Goal: Information Seeking & Learning: Compare options

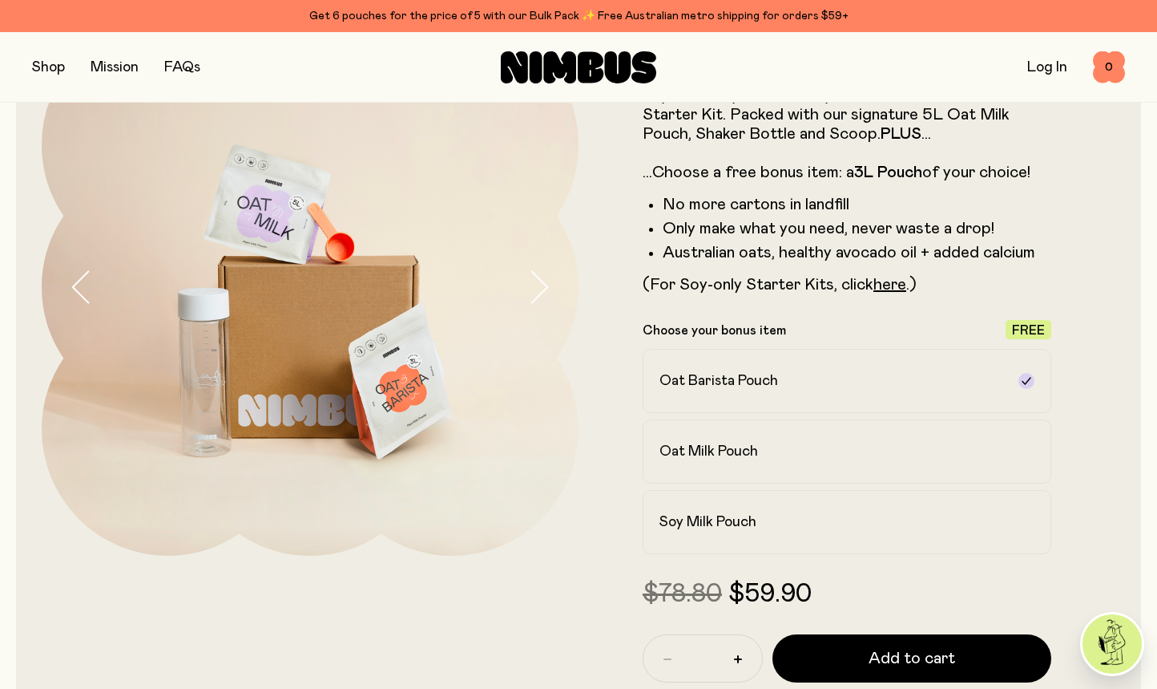
scroll to position [143, 0]
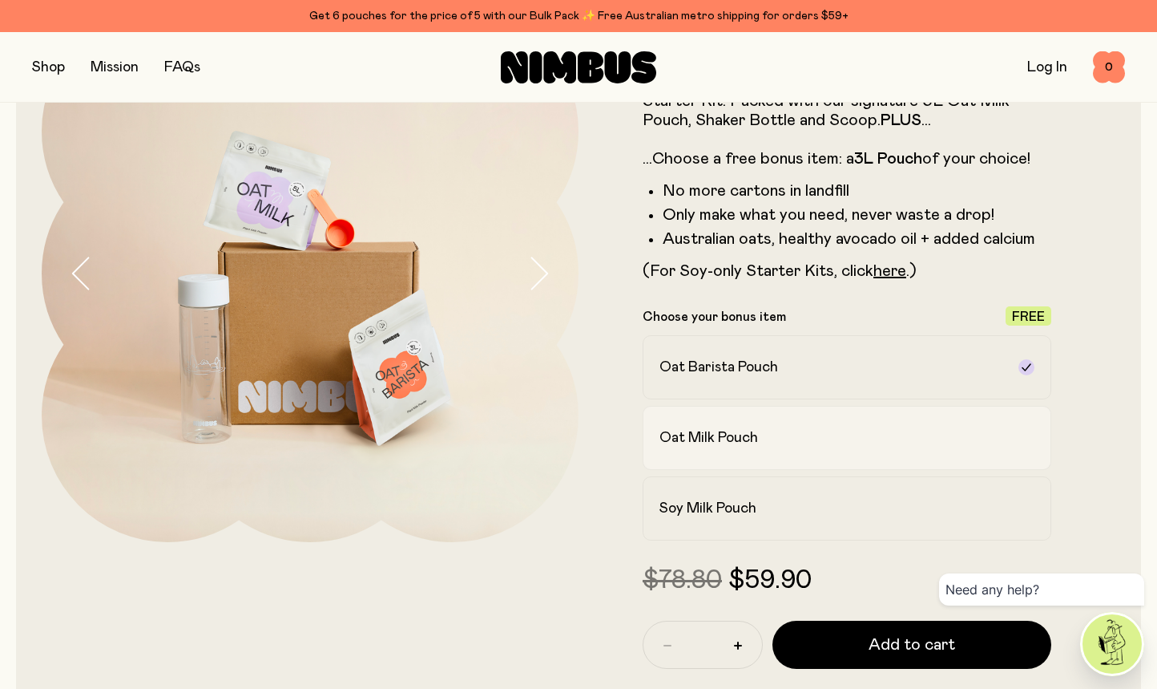
click at [846, 454] on label "Oat Milk Pouch" at bounding box center [847, 438] width 409 height 64
click at [848, 377] on div "Oat Barista Pouch" at bounding box center [833, 367] width 346 height 19
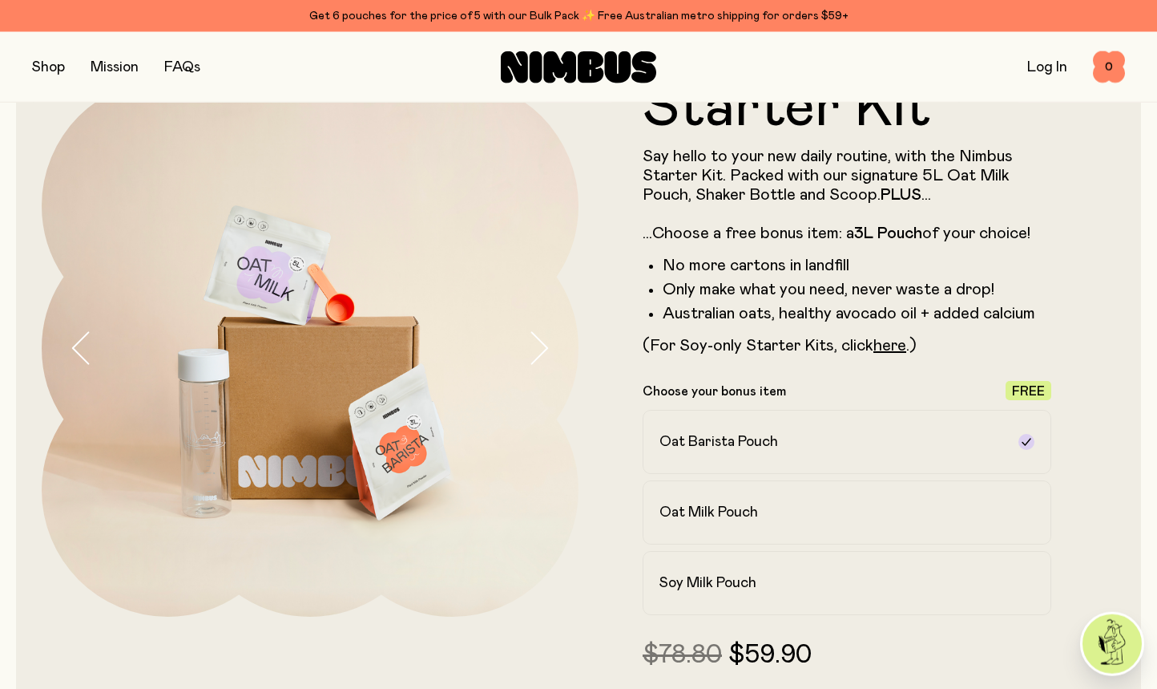
scroll to position [0, 0]
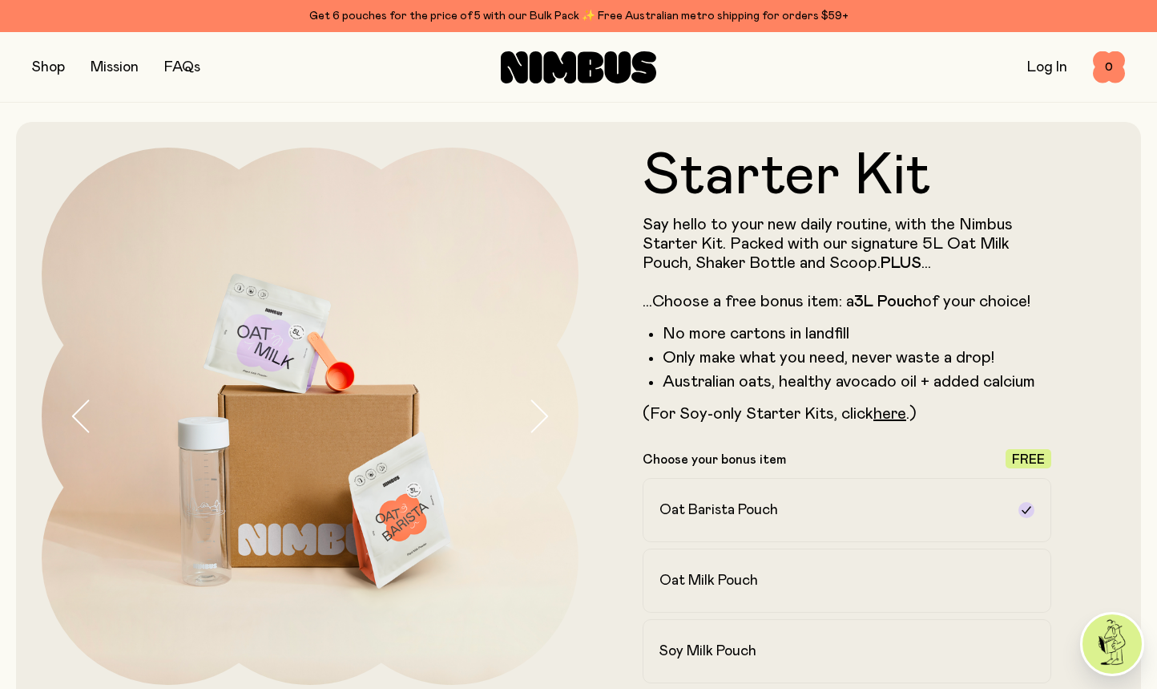
click at [38, 58] on button "button" at bounding box center [48, 67] width 33 height 22
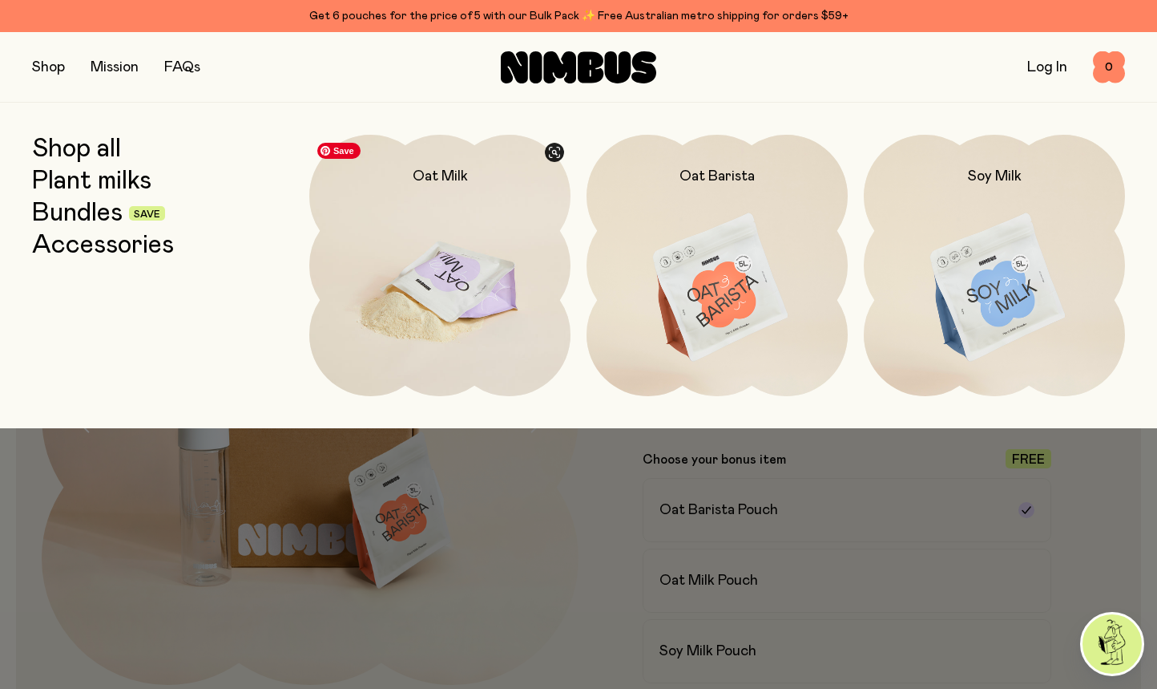
click at [487, 294] on img at bounding box center [439, 288] width 261 height 307
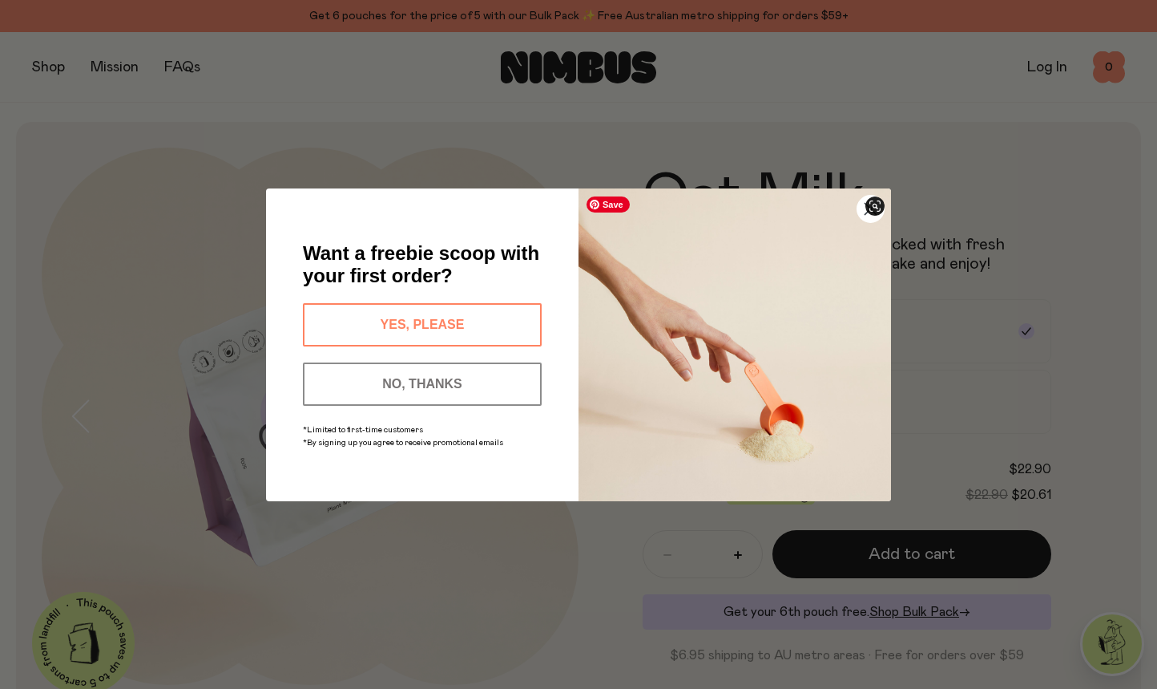
click at [457, 377] on button "NO, THANKS" at bounding box center [422, 383] width 239 height 43
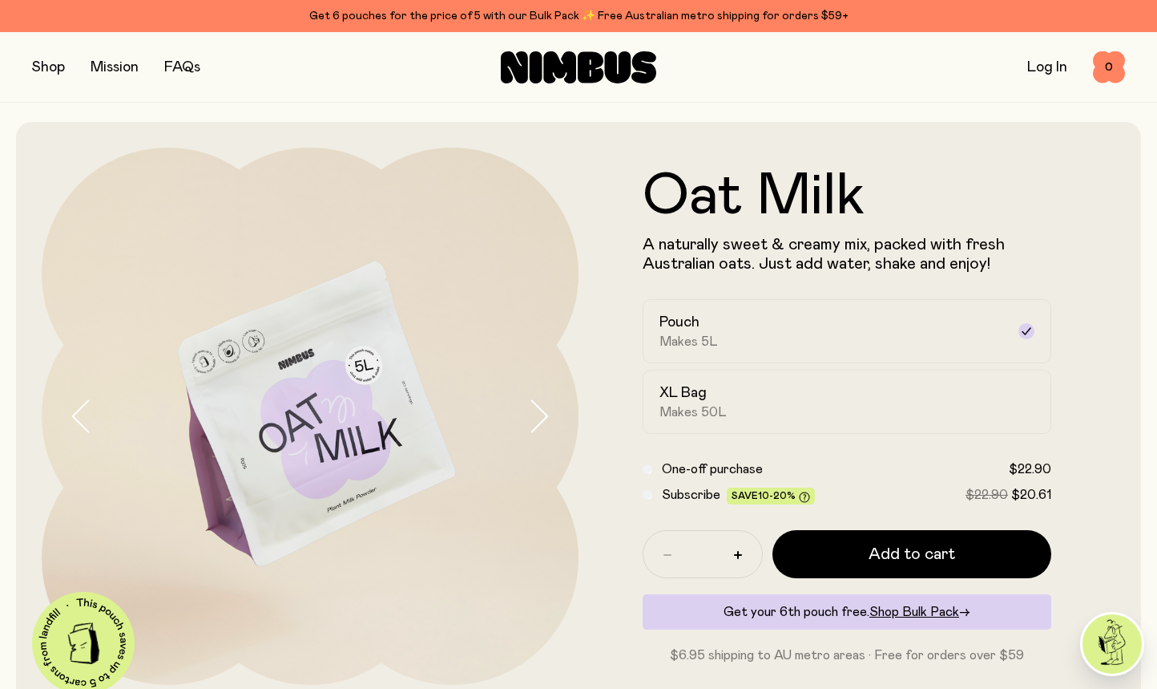
click at [66, 70] on div "Shop Mission FAQs" at bounding box center [214, 67] width 365 height 22
click at [55, 69] on button "button" at bounding box center [48, 67] width 33 height 22
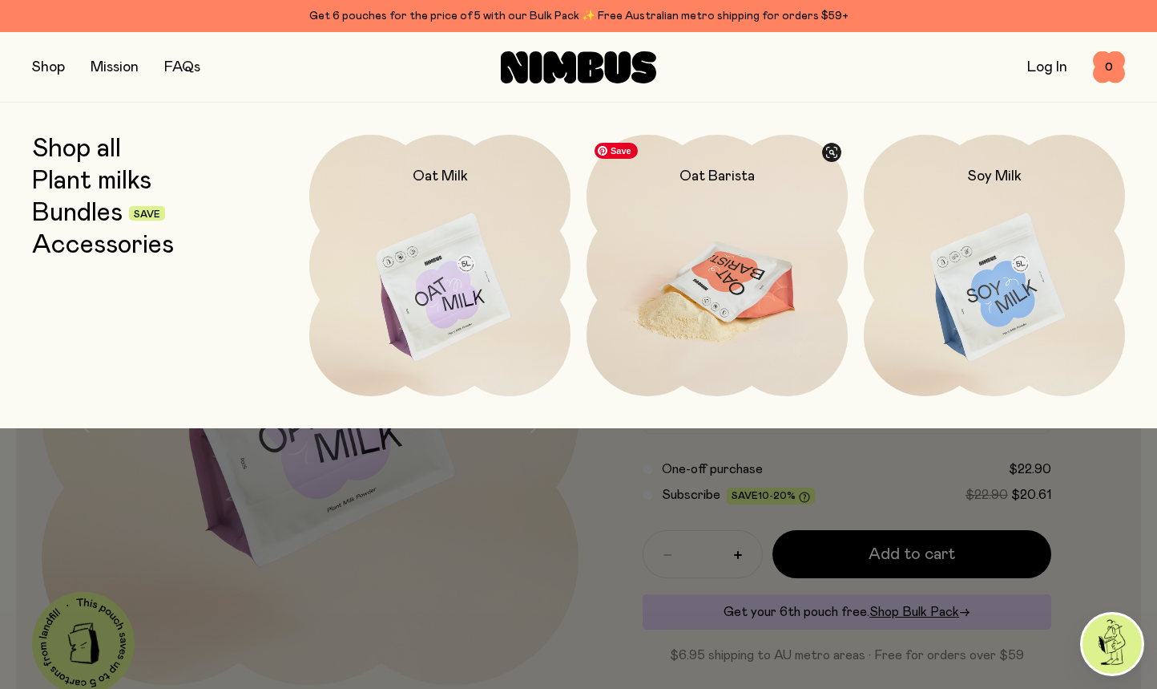
click at [663, 240] on img at bounding box center [717, 288] width 261 height 307
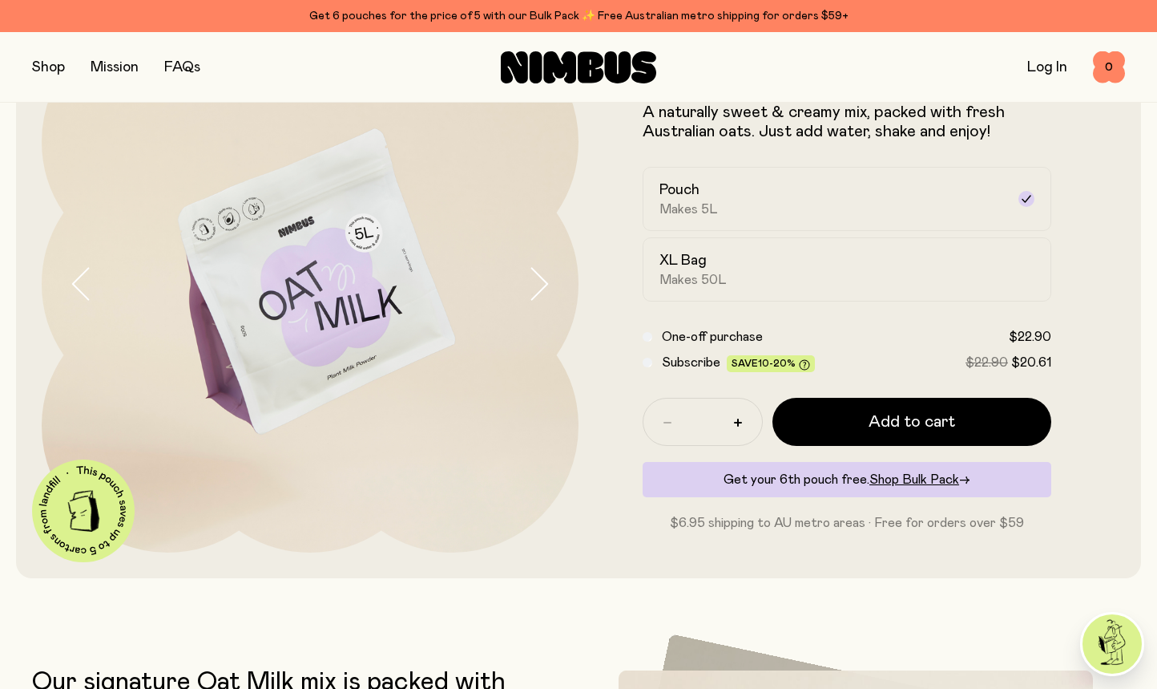
scroll to position [143, 0]
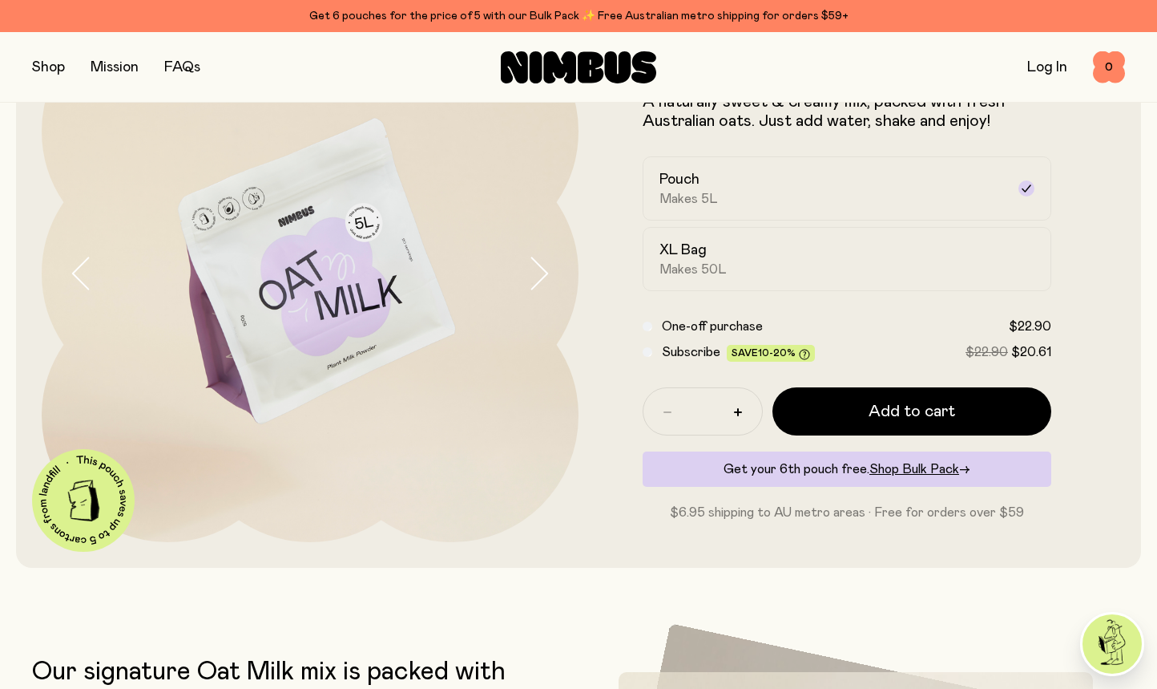
click at [538, 273] on icon "button" at bounding box center [538, 274] width 22 height 34
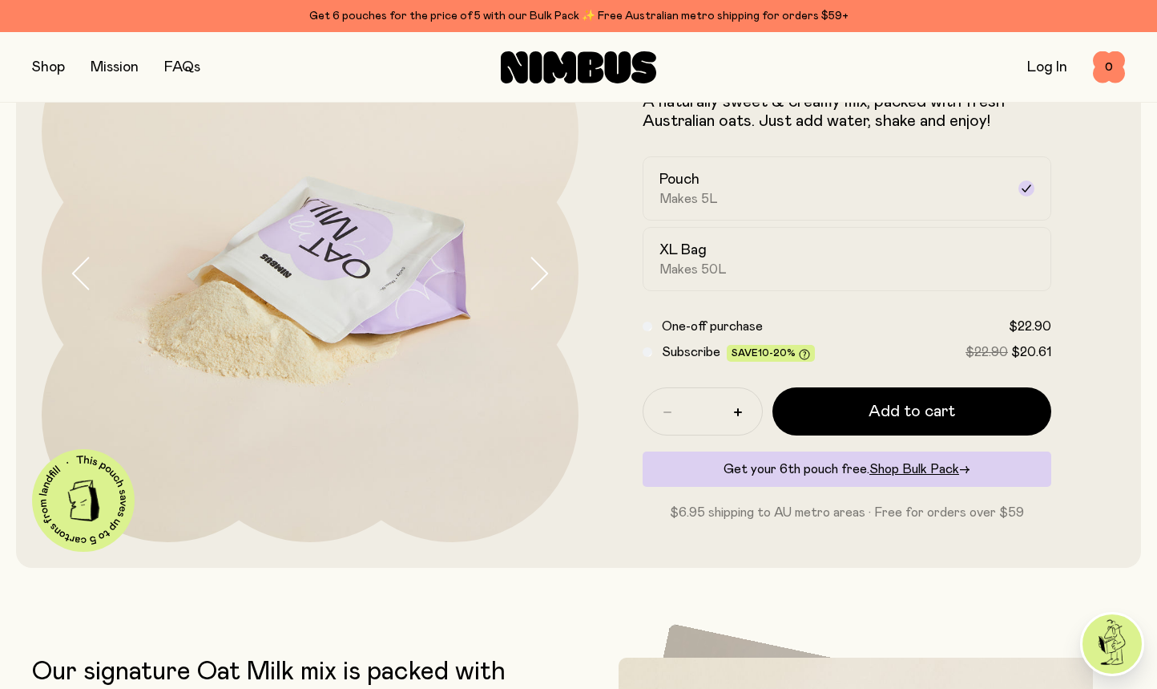
click at [538, 273] on icon "button" at bounding box center [538, 274] width 22 height 34
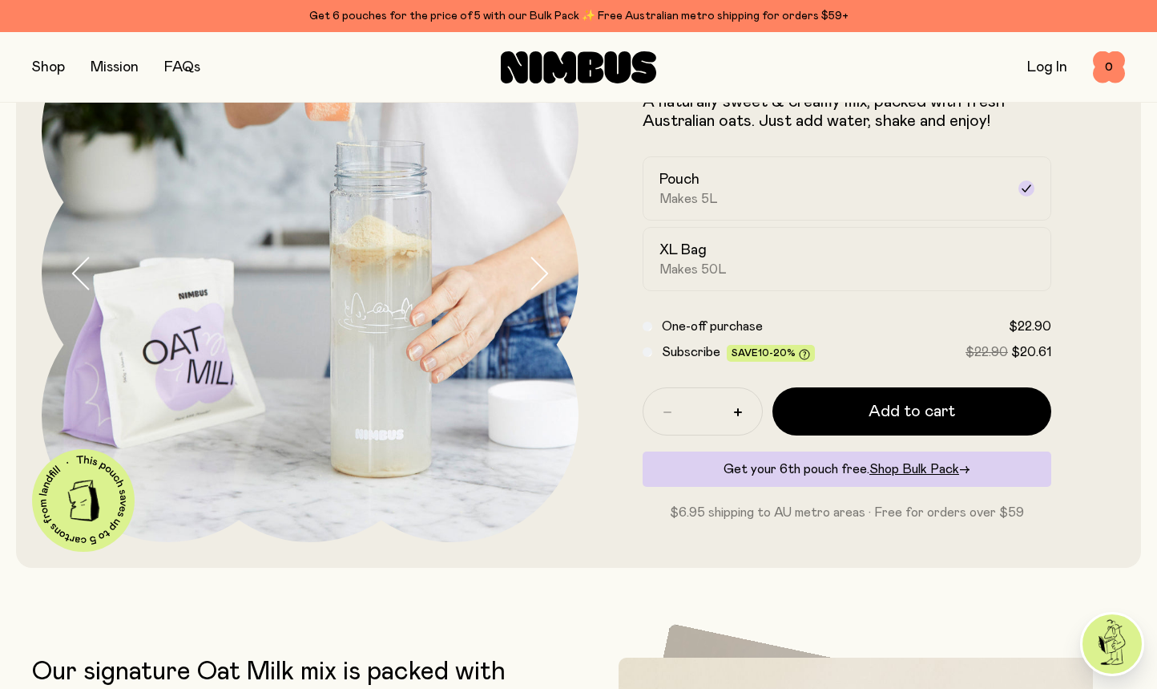
click at [538, 273] on icon "button" at bounding box center [538, 274] width 22 height 34
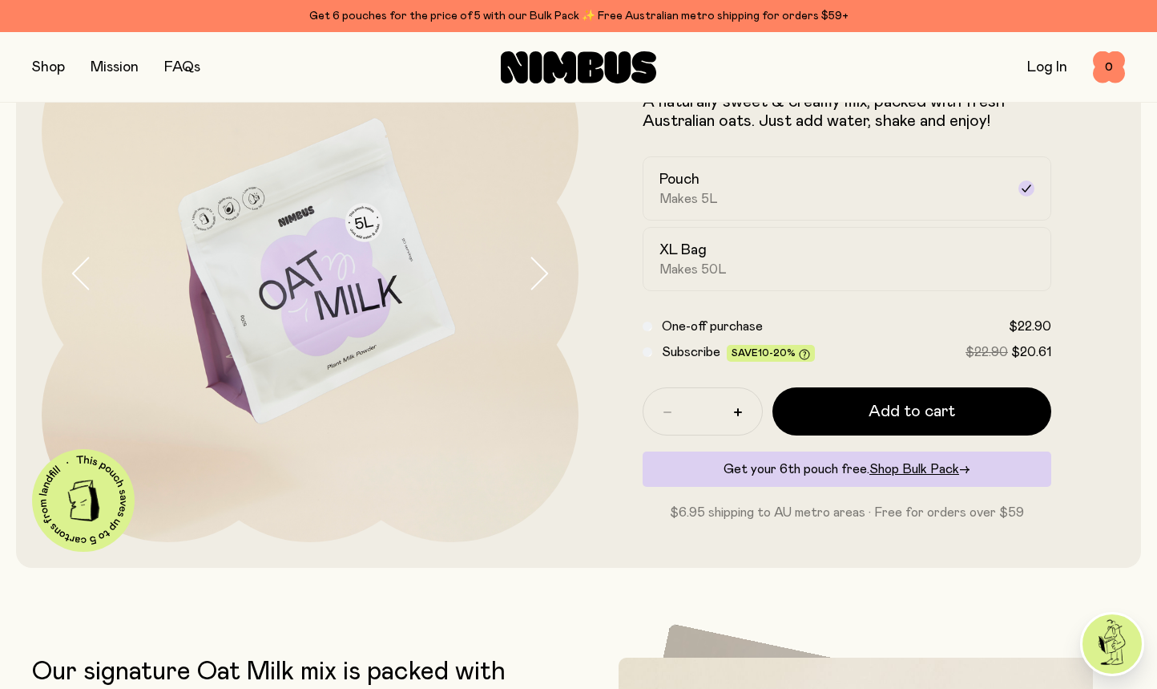
click at [538, 273] on icon "button" at bounding box center [538, 274] width 22 height 34
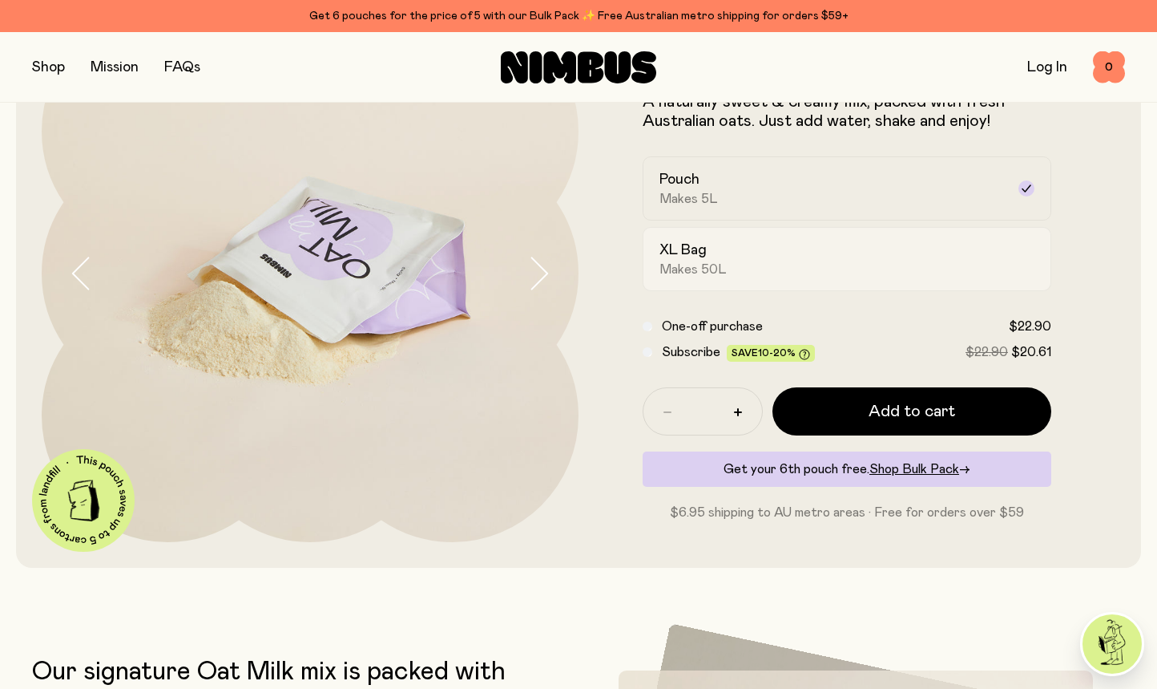
click at [693, 272] on span "Makes 50L" at bounding box center [693, 269] width 67 height 16
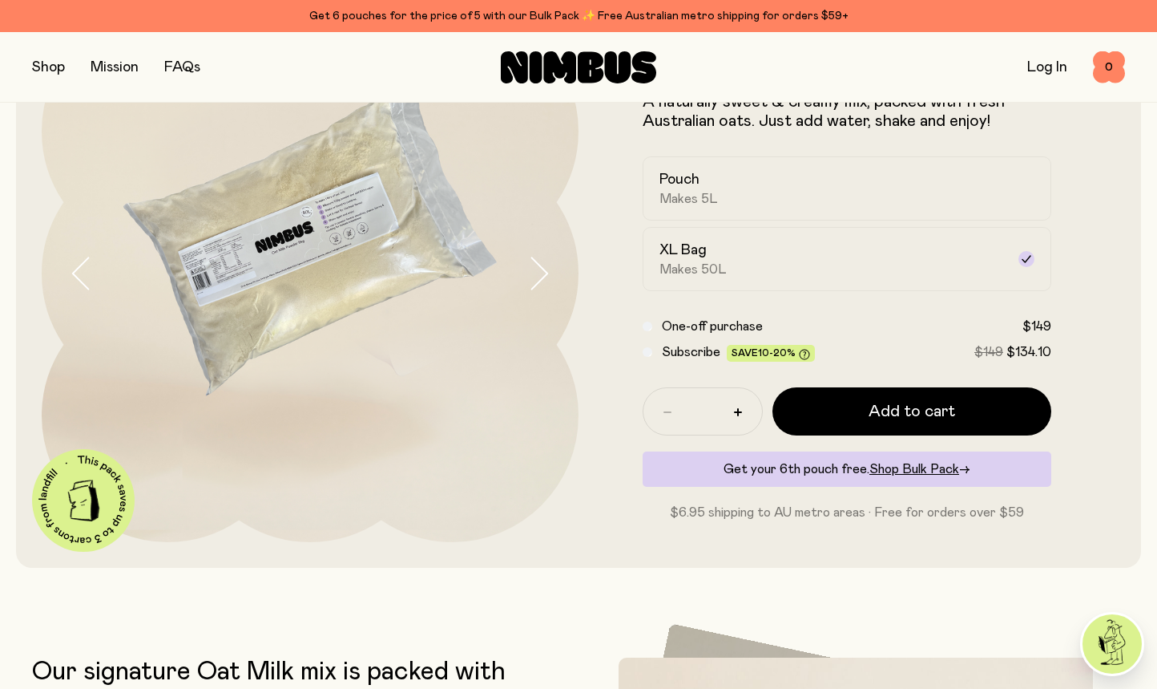
click at [548, 276] on icon "button" at bounding box center [538, 274] width 22 height 34
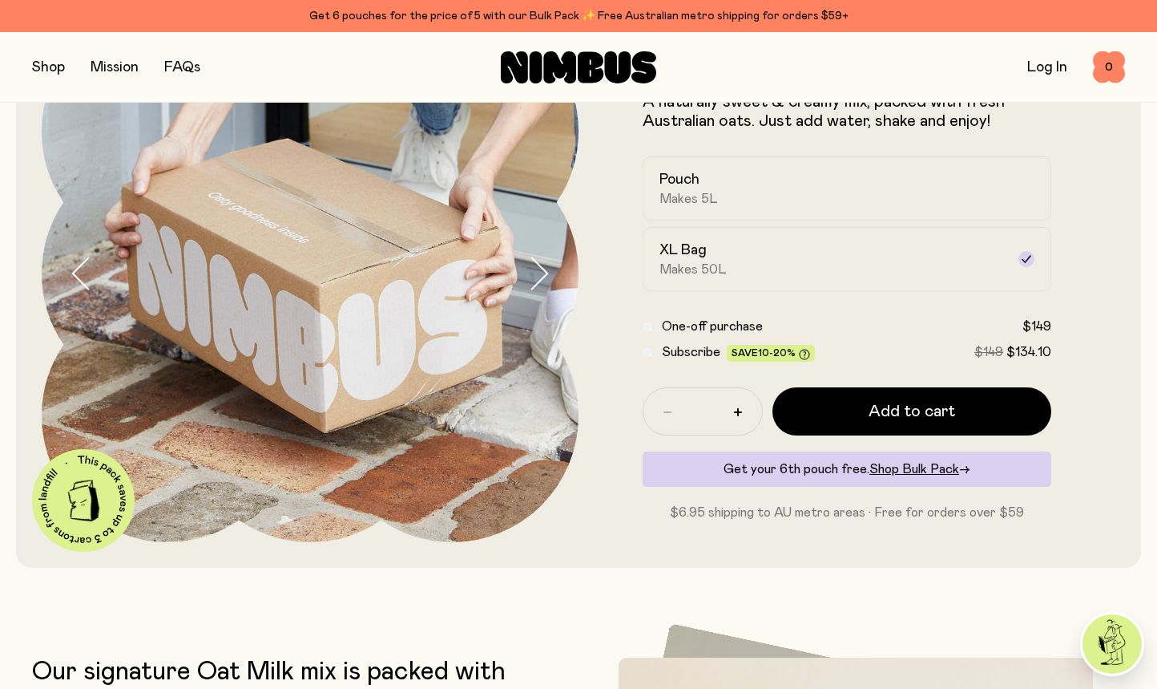
click at [548, 276] on icon "button" at bounding box center [538, 274] width 22 height 34
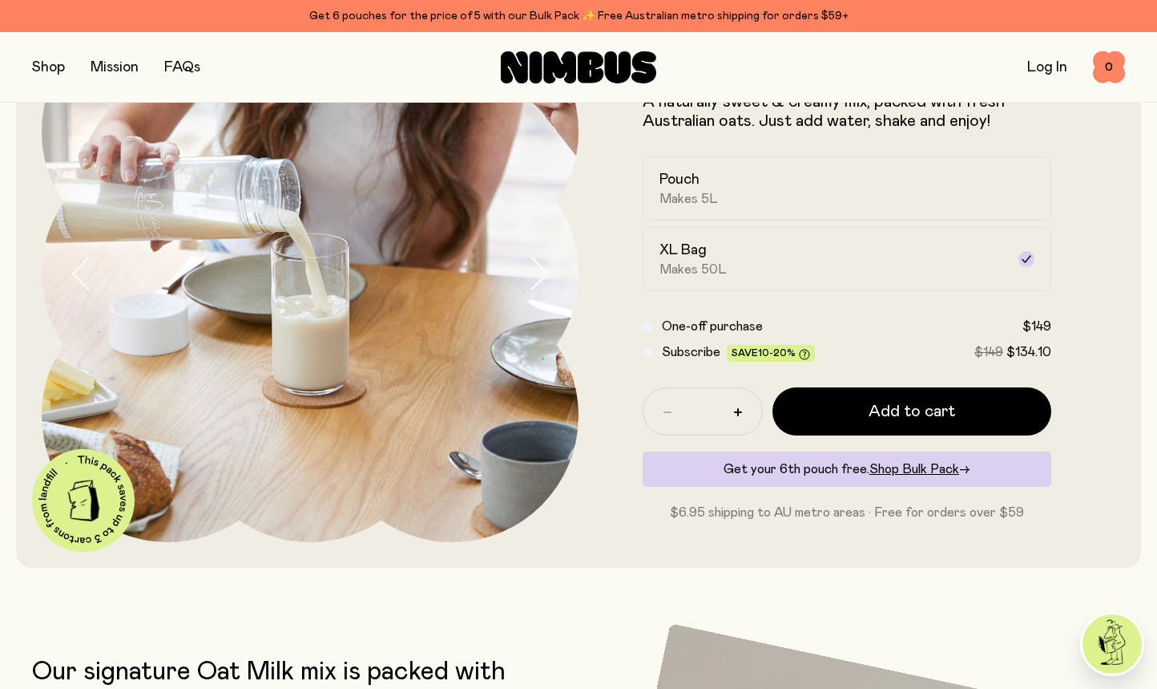
click at [548, 276] on icon "button" at bounding box center [538, 274] width 22 height 34
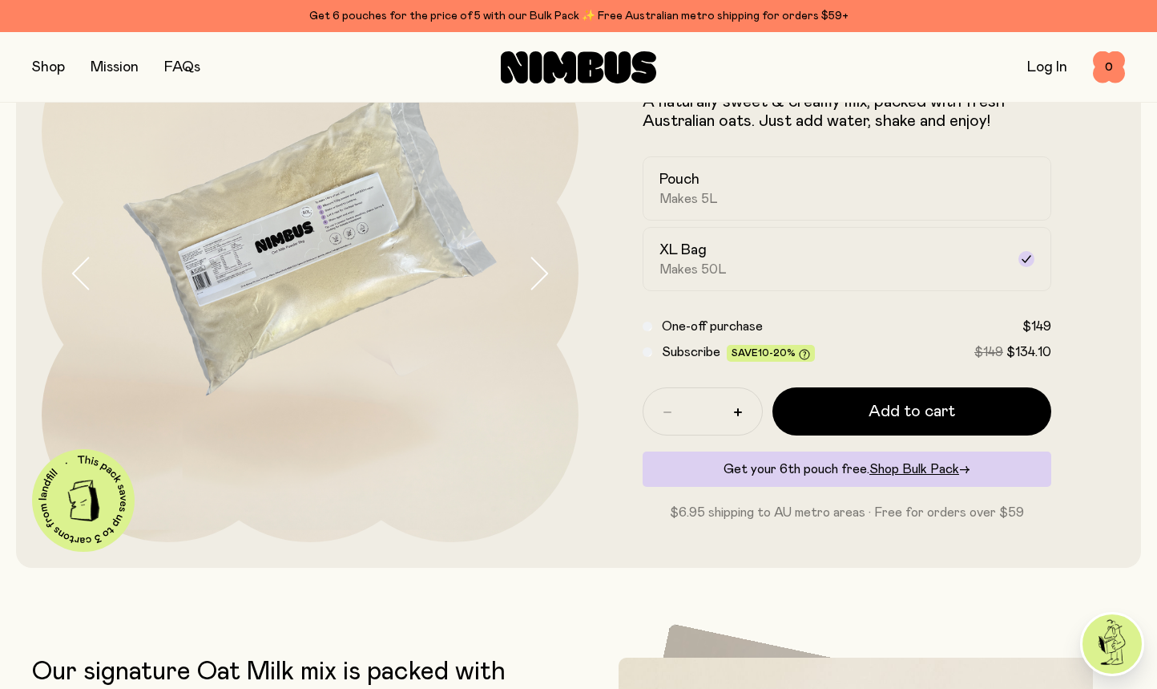
click at [548, 276] on icon "button" at bounding box center [538, 274] width 22 height 34
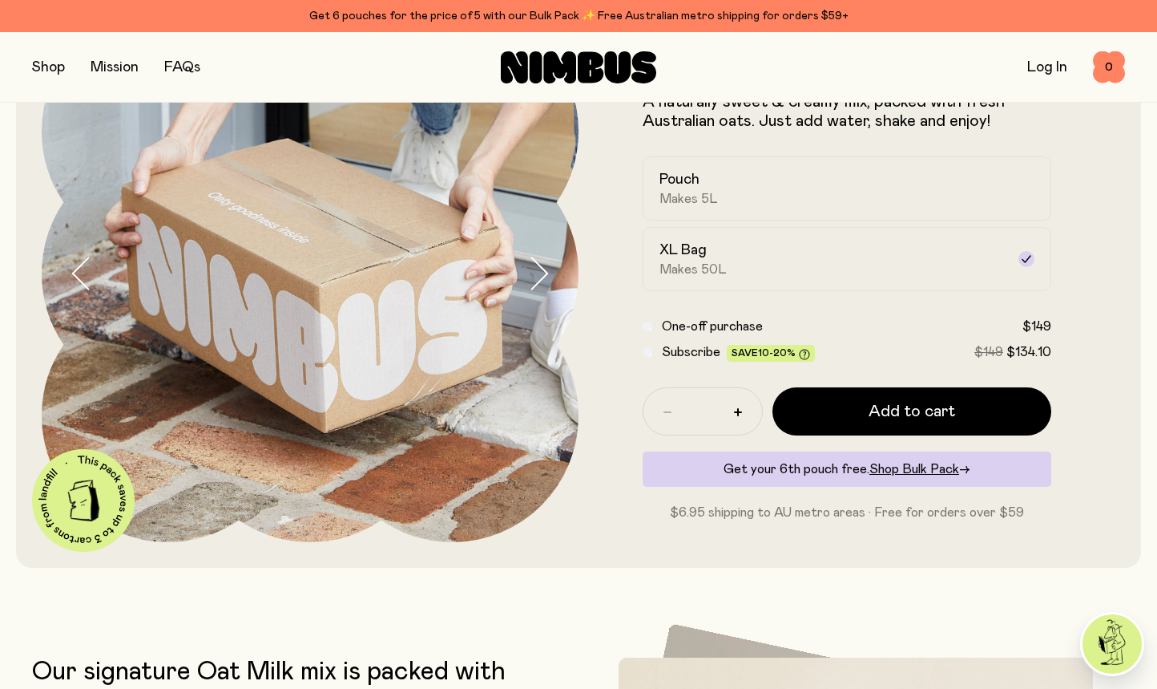
click at [548, 276] on icon "button" at bounding box center [538, 274] width 22 height 34
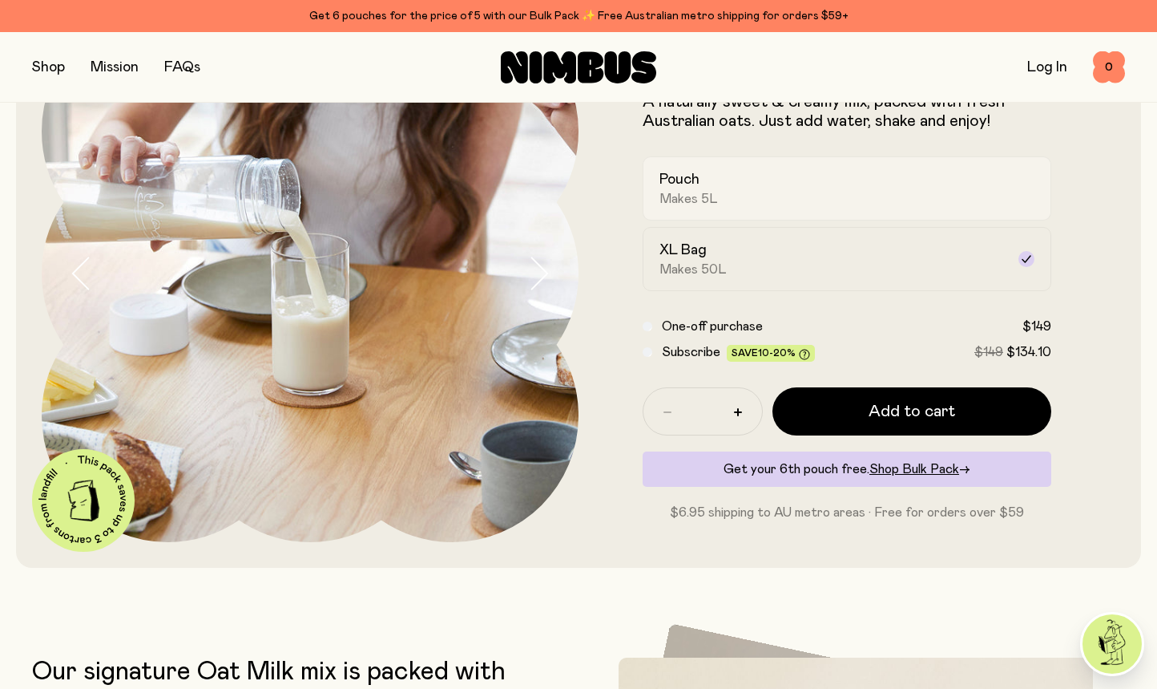
click at [694, 178] on h2 "Pouch" at bounding box center [680, 179] width 40 height 19
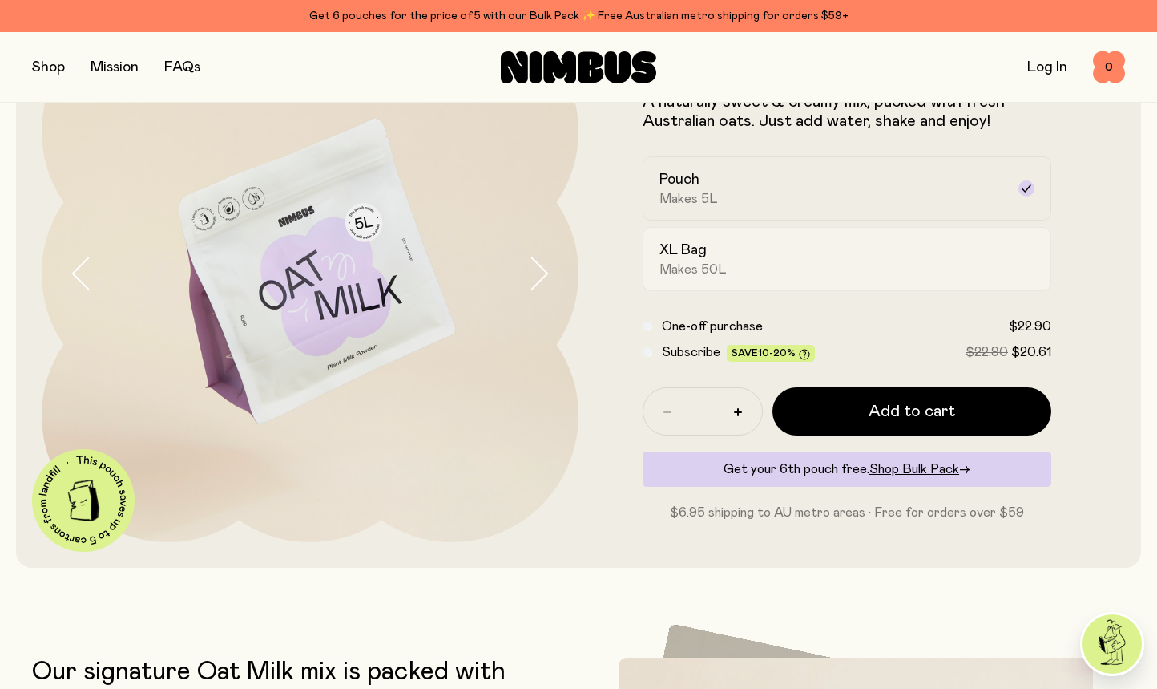
click at [697, 244] on h2 "XL Bag" at bounding box center [683, 249] width 47 height 19
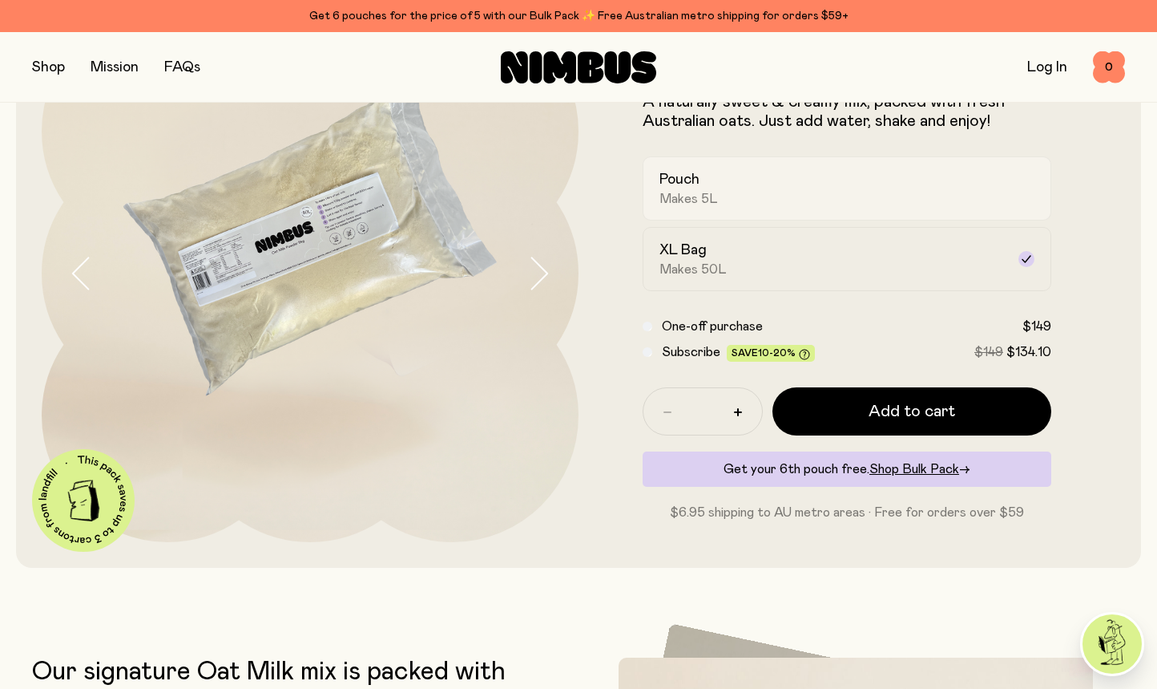
click at [739, 180] on div "Pouch Makes 5L" at bounding box center [833, 188] width 346 height 37
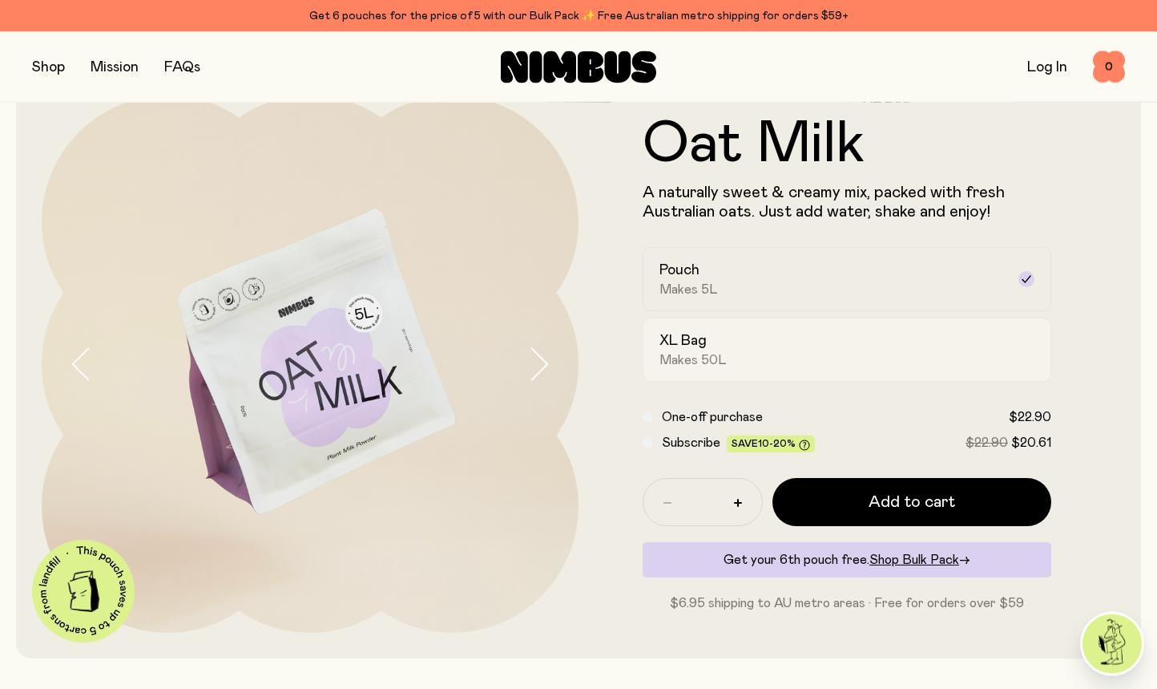
scroll to position [79, 0]
